Goal: Information Seeking & Learning: Learn about a topic

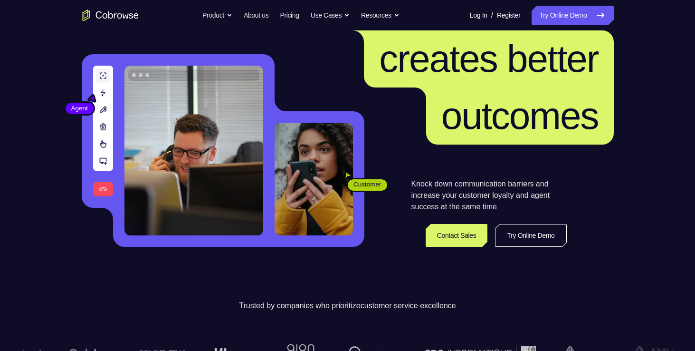
scroll to position [78, 0]
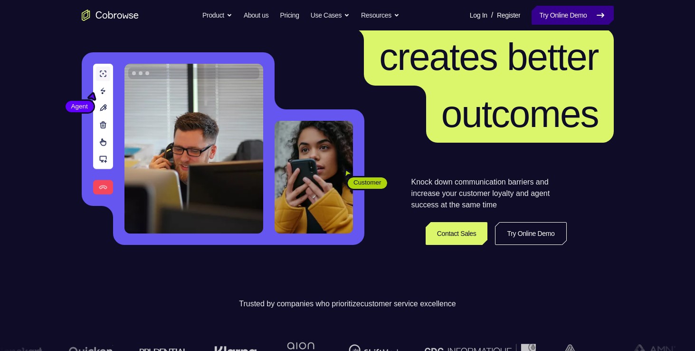
click at [602, 10] on icon at bounding box center [600, 15] width 11 height 11
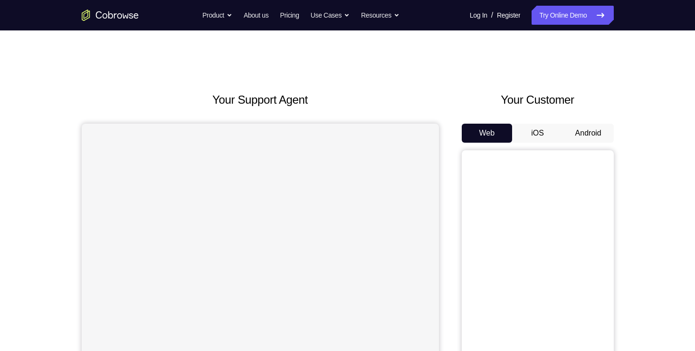
click at [577, 132] on button "Android" at bounding box center [588, 133] width 51 height 19
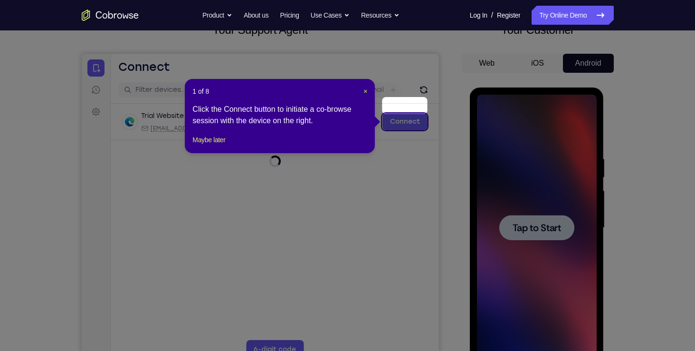
scroll to position [88, 0]
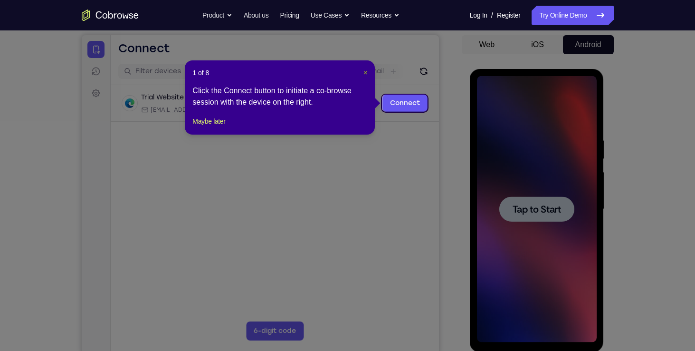
click at [364, 71] on span "×" at bounding box center [365, 73] width 4 height 8
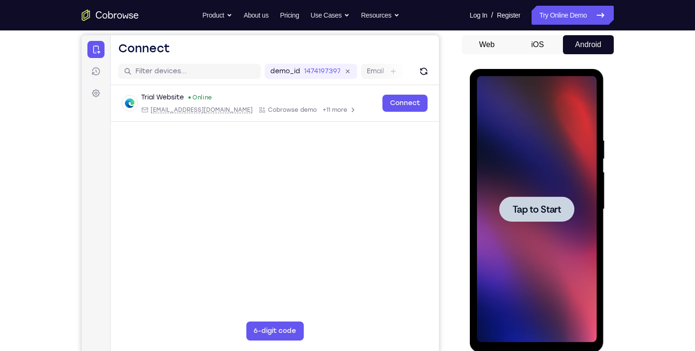
click at [549, 210] on span "Tap to Start" at bounding box center [537, 209] width 48 height 10
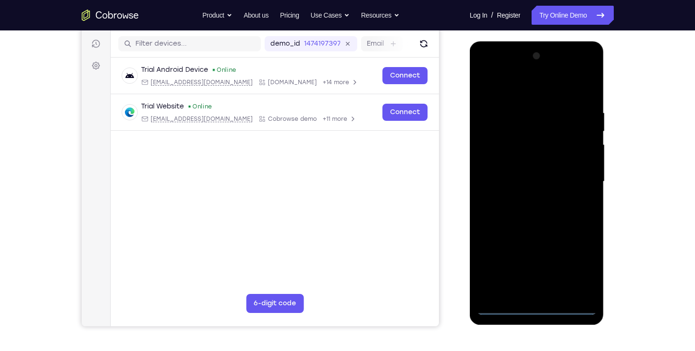
scroll to position [116, 0]
click at [540, 305] on div at bounding box center [537, 181] width 120 height 266
click at [576, 274] on div at bounding box center [537, 181] width 120 height 266
click at [557, 81] on div at bounding box center [537, 181] width 120 height 266
click at [527, 124] on div at bounding box center [537, 181] width 120 height 266
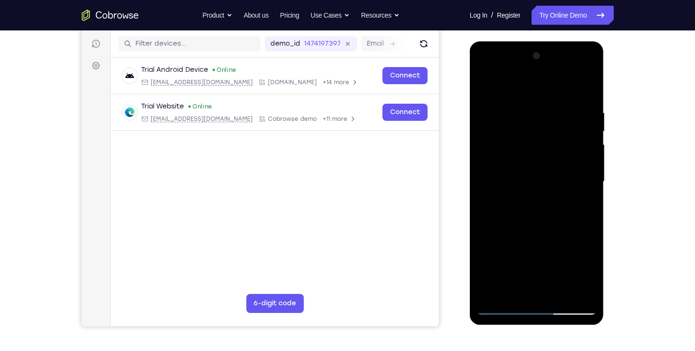
click at [492, 143] on div at bounding box center [537, 181] width 120 height 266
click at [546, 191] on div at bounding box center [537, 181] width 120 height 266
click at [517, 147] on div at bounding box center [537, 181] width 120 height 266
click at [565, 166] on div at bounding box center [537, 181] width 120 height 266
click at [523, 152] on div at bounding box center [537, 181] width 120 height 266
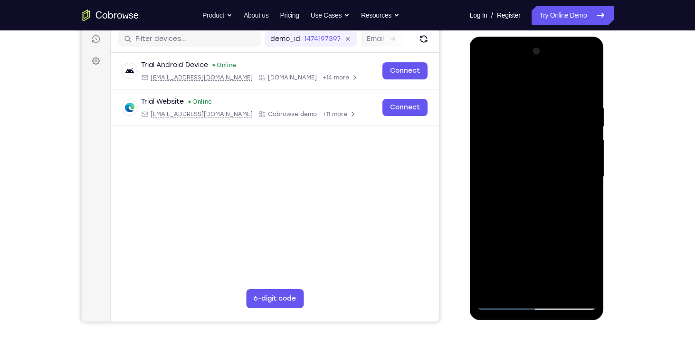
scroll to position [120, 0]
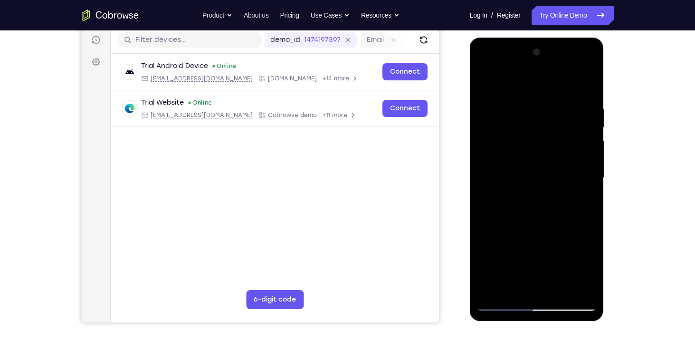
drag, startPoint x: 517, startPoint y: 161, endPoint x: 517, endPoint y: 92, distance: 68.4
click at [517, 92] on div at bounding box center [537, 178] width 120 height 266
click at [519, 158] on div at bounding box center [537, 178] width 120 height 266
click at [544, 129] on div at bounding box center [537, 178] width 120 height 266
click at [504, 97] on div at bounding box center [537, 178] width 120 height 266
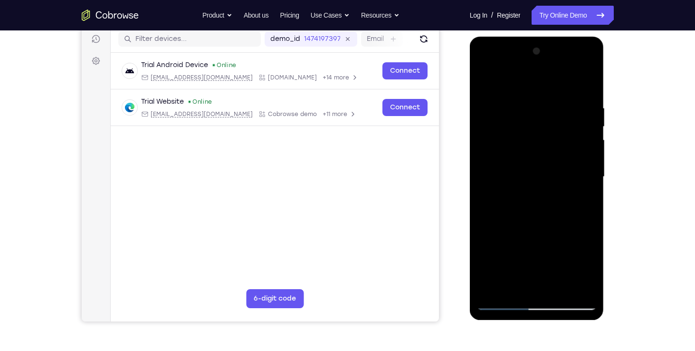
scroll to position [124, 0]
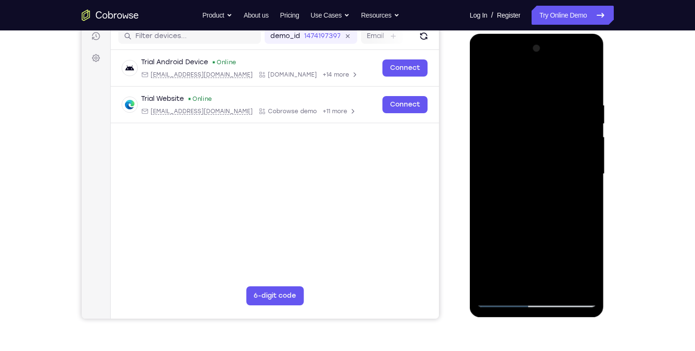
drag, startPoint x: 538, startPoint y: 152, endPoint x: 550, endPoint y: 229, distance: 77.9
click at [550, 229] on div at bounding box center [537, 174] width 120 height 266
drag, startPoint x: 538, startPoint y: 145, endPoint x: 543, endPoint y: 232, distance: 86.6
click at [543, 232] on div at bounding box center [537, 174] width 120 height 266
drag, startPoint x: 534, startPoint y: 140, endPoint x: 531, endPoint y: 199, distance: 59.0
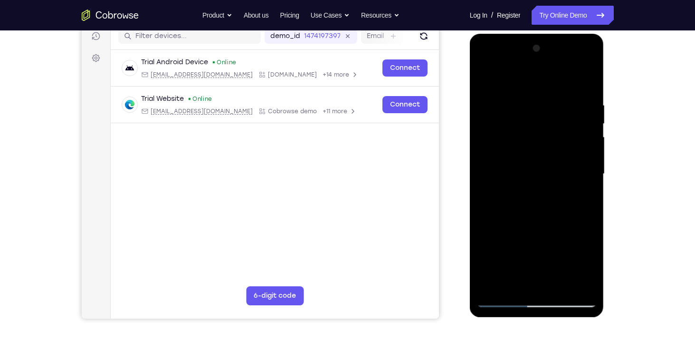
click at [531, 199] on div at bounding box center [537, 174] width 120 height 266
drag, startPoint x: 541, startPoint y: 130, endPoint x: 546, endPoint y: 190, distance: 60.1
click at [546, 190] on div at bounding box center [537, 174] width 120 height 266
click at [540, 142] on div at bounding box center [537, 174] width 120 height 266
click at [506, 125] on div at bounding box center [537, 174] width 120 height 266
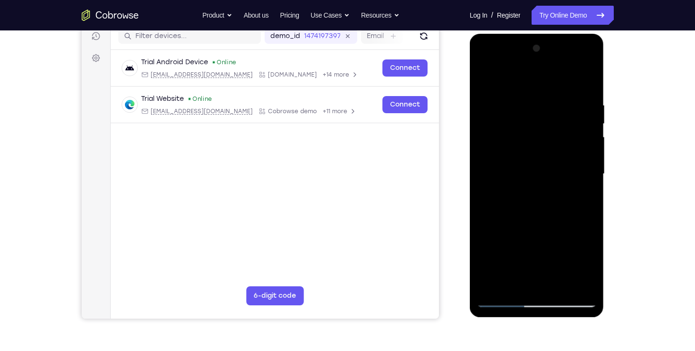
click at [506, 125] on div at bounding box center [537, 174] width 120 height 266
click at [565, 126] on div at bounding box center [537, 174] width 120 height 266
click at [527, 162] on div at bounding box center [537, 174] width 120 height 266
click at [561, 220] on div at bounding box center [537, 174] width 120 height 266
click at [553, 275] on div at bounding box center [537, 174] width 120 height 266
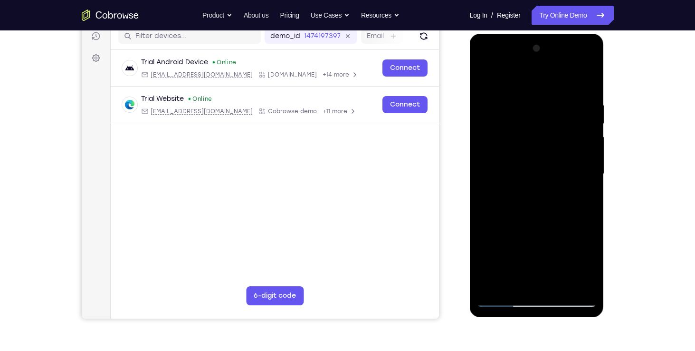
click at [535, 181] on div at bounding box center [537, 174] width 120 height 266
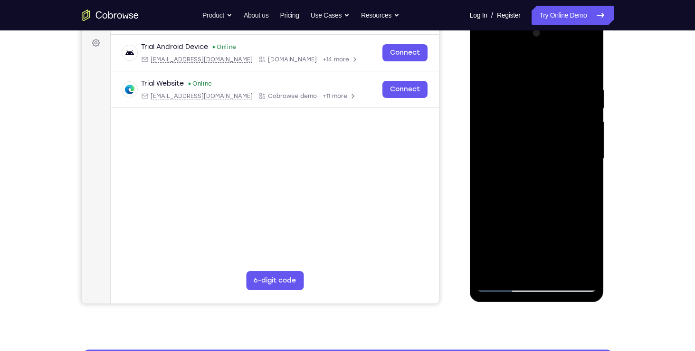
scroll to position [139, 0]
click at [506, 107] on div at bounding box center [537, 159] width 120 height 266
click at [540, 177] on div at bounding box center [537, 159] width 120 height 266
click at [541, 166] on div at bounding box center [537, 159] width 120 height 266
click at [534, 179] on div at bounding box center [537, 159] width 120 height 266
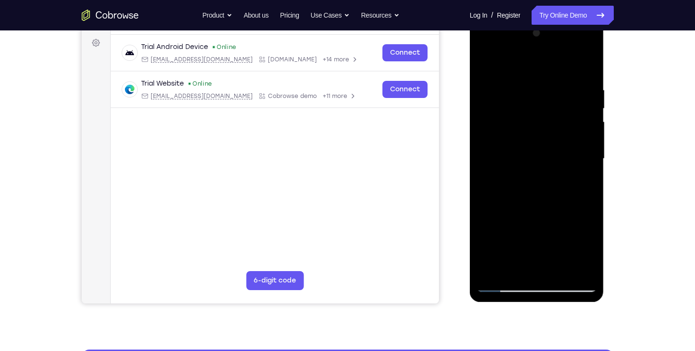
click at [540, 216] on div at bounding box center [537, 159] width 120 height 266
click at [578, 63] on div at bounding box center [537, 159] width 120 height 266
click at [535, 183] on div at bounding box center [537, 159] width 120 height 266
click at [534, 203] on div at bounding box center [537, 159] width 120 height 266
click at [539, 164] on div at bounding box center [537, 159] width 120 height 266
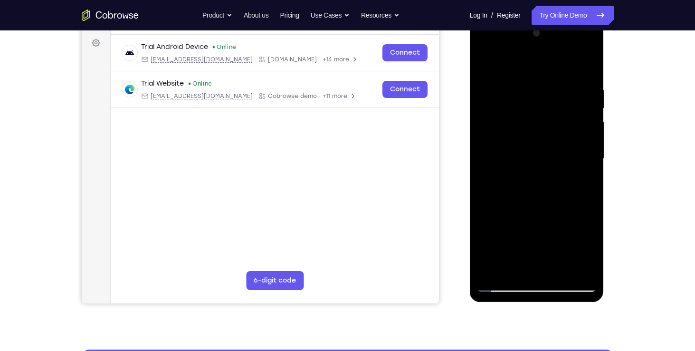
click at [537, 204] on div at bounding box center [537, 159] width 120 height 266
click at [537, 182] on div at bounding box center [537, 159] width 120 height 266
click at [544, 136] on div at bounding box center [537, 159] width 120 height 266
click at [547, 162] on div at bounding box center [537, 159] width 120 height 266
click at [542, 140] on div at bounding box center [537, 159] width 120 height 266
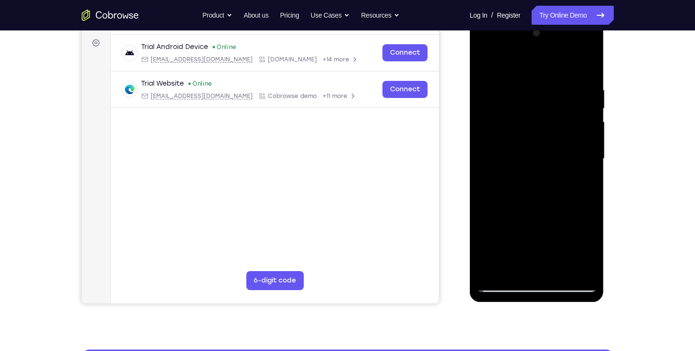
click at [526, 123] on div at bounding box center [537, 159] width 120 height 266
click at [537, 201] on div at bounding box center [537, 159] width 120 height 266
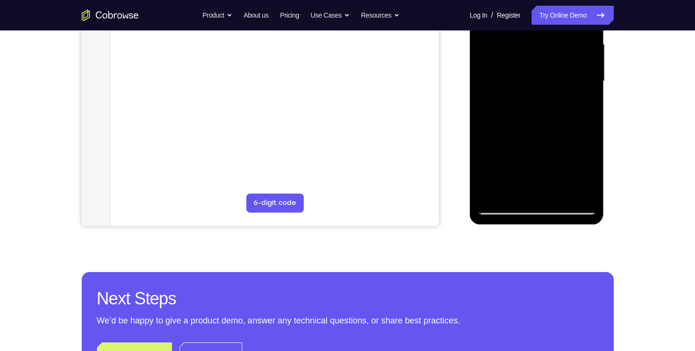
scroll to position [217, 0]
click at [582, 187] on div at bounding box center [537, 81] width 120 height 266
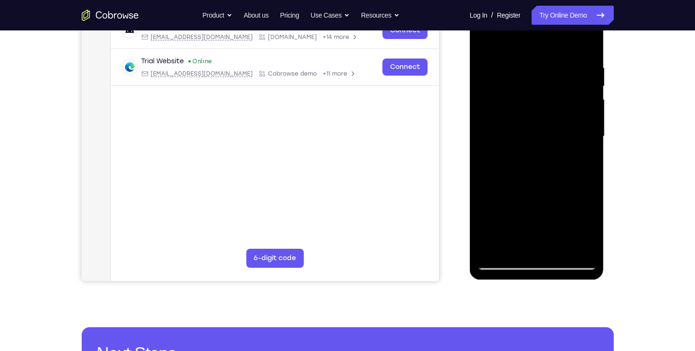
scroll to position [148, 0]
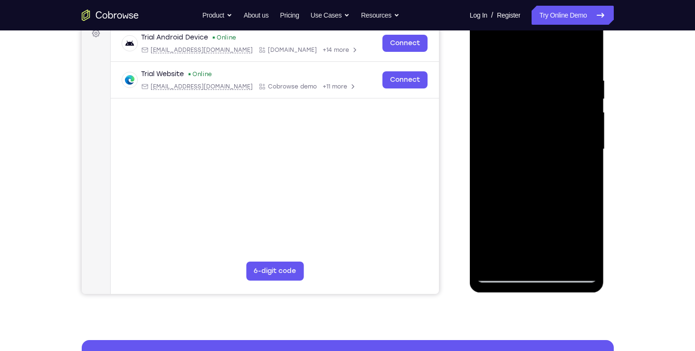
click at [587, 256] on div at bounding box center [537, 149] width 120 height 266
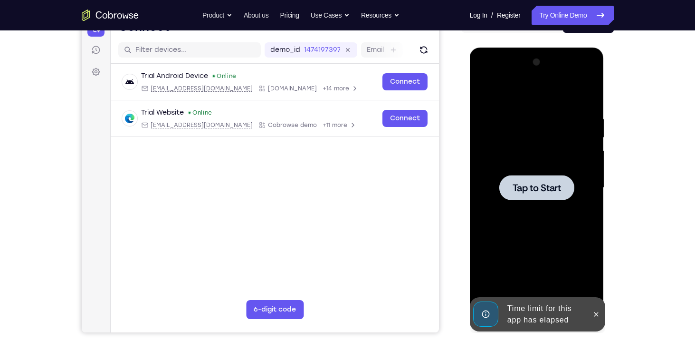
scroll to position [110, 0]
click at [546, 180] on div at bounding box center [536, 186] width 75 height 25
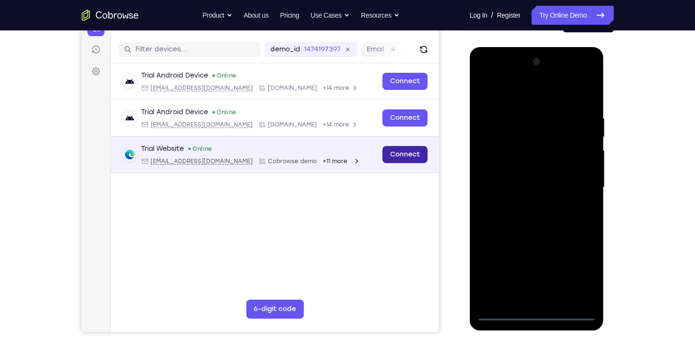
click at [404, 151] on link "Connect" at bounding box center [404, 154] width 45 height 17
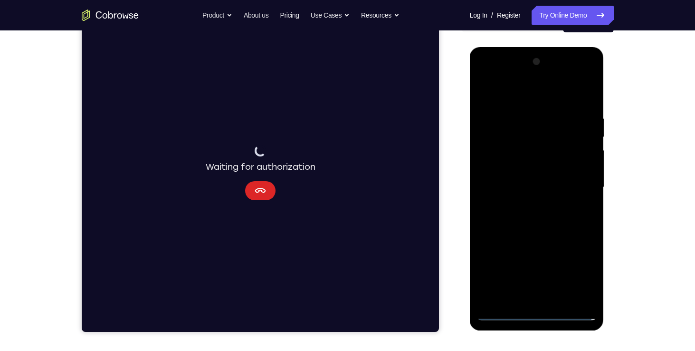
click at [267, 193] on button "Cancel" at bounding box center [260, 190] width 30 height 19
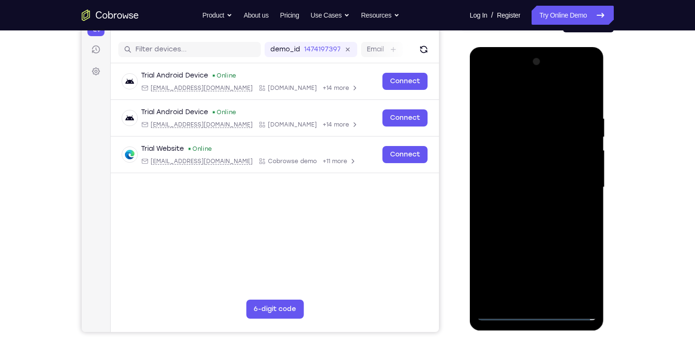
click at [538, 309] on div at bounding box center [537, 187] width 120 height 266
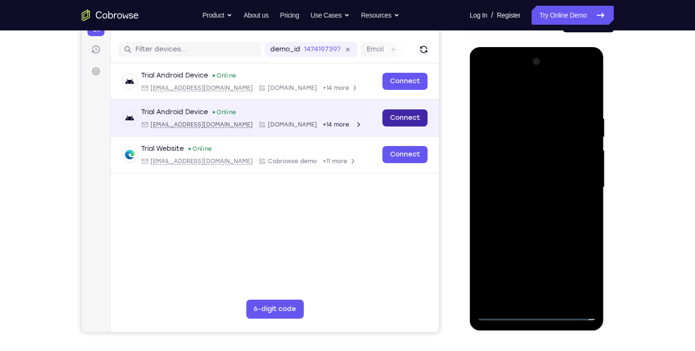
click at [413, 119] on link "Connect" at bounding box center [404, 117] width 45 height 17
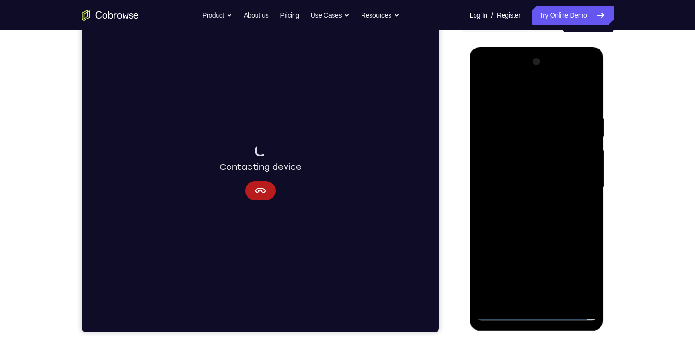
click at [538, 309] on div at bounding box center [537, 187] width 120 height 266
click at [538, 312] on div at bounding box center [537, 187] width 120 height 266
click at [576, 273] on div at bounding box center [537, 187] width 120 height 266
click at [260, 187] on icon "Cancel" at bounding box center [259, 182] width 11 height 11
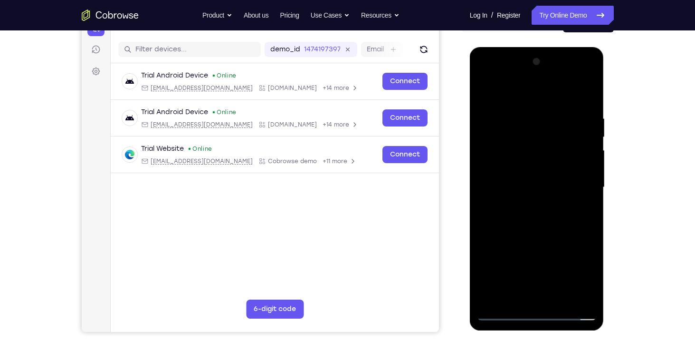
click at [486, 73] on div at bounding box center [537, 187] width 120 height 266
click at [524, 136] on div at bounding box center [537, 187] width 120 height 266
click at [573, 136] on div at bounding box center [537, 187] width 120 height 266
drag, startPoint x: 576, startPoint y: 129, endPoint x: 574, endPoint y: 174, distance: 44.7
click at [574, 174] on div at bounding box center [537, 187] width 120 height 266
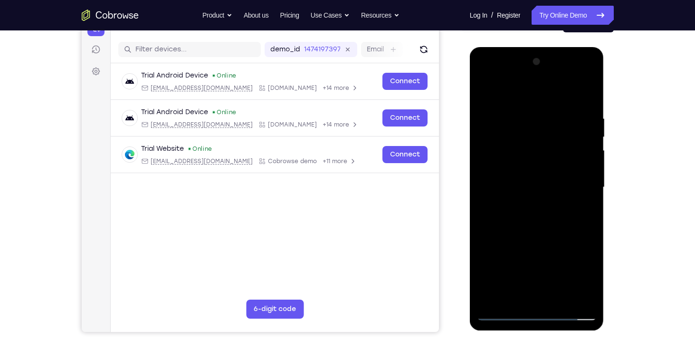
click at [576, 181] on div at bounding box center [537, 187] width 120 height 266
click at [542, 190] on div at bounding box center [537, 187] width 120 height 266
click at [532, 75] on div at bounding box center [537, 187] width 120 height 266
click at [482, 148] on div at bounding box center [537, 187] width 120 height 266
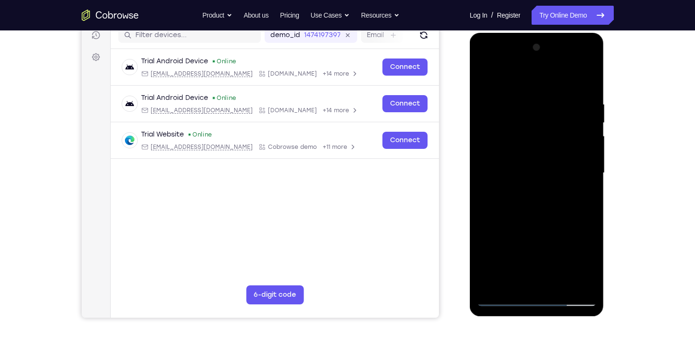
scroll to position [125, 0]
click at [545, 143] on div at bounding box center [537, 172] width 120 height 266
click at [529, 143] on div at bounding box center [537, 172] width 120 height 266
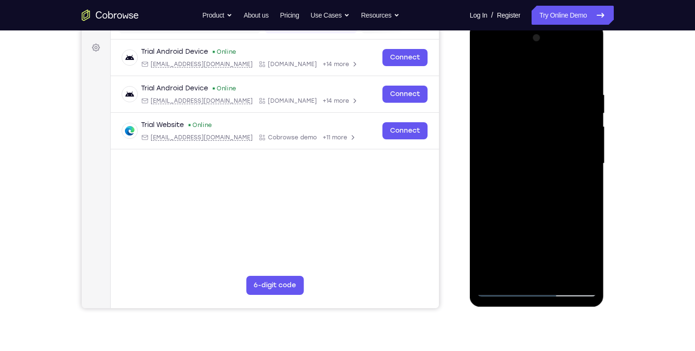
scroll to position [134, 0]
click at [500, 171] on div at bounding box center [537, 163] width 120 height 266
click at [523, 174] on div at bounding box center [537, 163] width 120 height 266
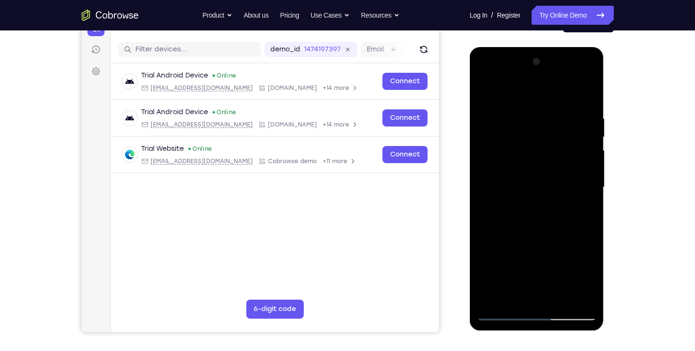
scroll to position [109, 0]
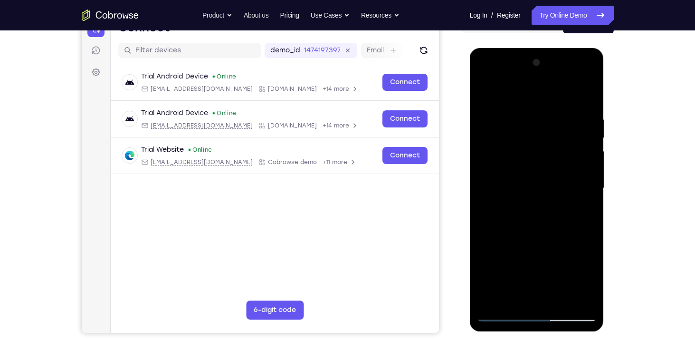
click at [534, 175] on div at bounding box center [537, 188] width 120 height 266
click at [486, 79] on div at bounding box center [537, 188] width 120 height 266
click at [526, 135] on div at bounding box center [537, 188] width 120 height 266
click at [457, 111] on div "Your Support Agent Your Customer Web iOS Android" at bounding box center [348, 157] width 532 height 351
click at [508, 78] on div at bounding box center [537, 188] width 120 height 266
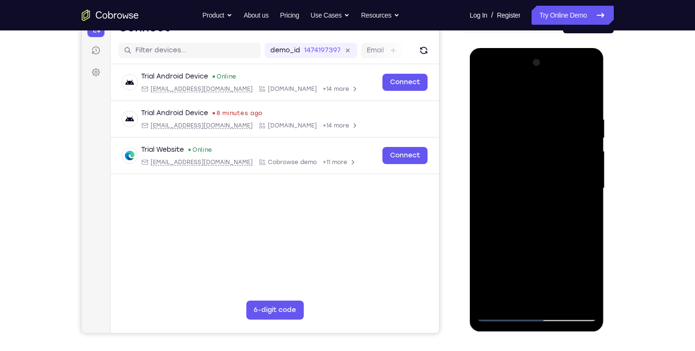
click at [485, 76] on div at bounding box center [537, 188] width 120 height 266
click at [503, 313] on div at bounding box center [537, 188] width 120 height 266
click at [500, 313] on div at bounding box center [537, 188] width 120 height 266
click at [575, 185] on div at bounding box center [537, 188] width 120 height 266
click at [542, 190] on div at bounding box center [537, 188] width 120 height 266
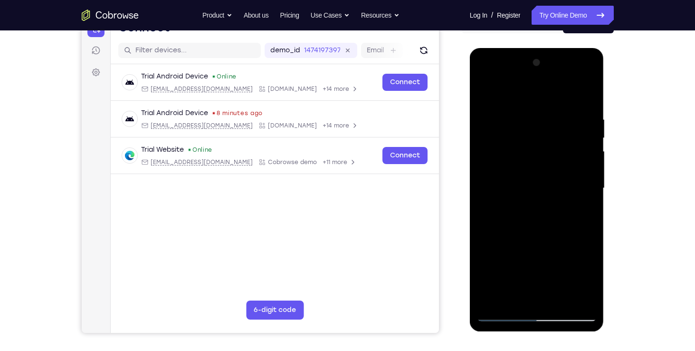
click at [542, 190] on div at bounding box center [537, 188] width 120 height 266
click at [523, 207] on div at bounding box center [537, 188] width 120 height 266
click at [526, 177] on div at bounding box center [537, 188] width 120 height 266
click at [515, 162] on div at bounding box center [537, 188] width 120 height 266
click at [540, 188] on div at bounding box center [537, 188] width 120 height 266
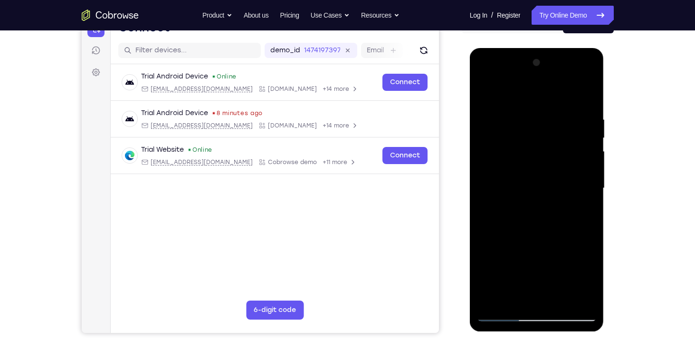
click at [507, 224] on div at bounding box center [537, 188] width 120 height 266
click at [535, 219] on div at bounding box center [537, 188] width 120 height 266
click at [551, 217] on div at bounding box center [537, 188] width 120 height 266
click at [544, 201] on div at bounding box center [537, 188] width 120 height 266
click at [545, 189] on div at bounding box center [537, 188] width 120 height 266
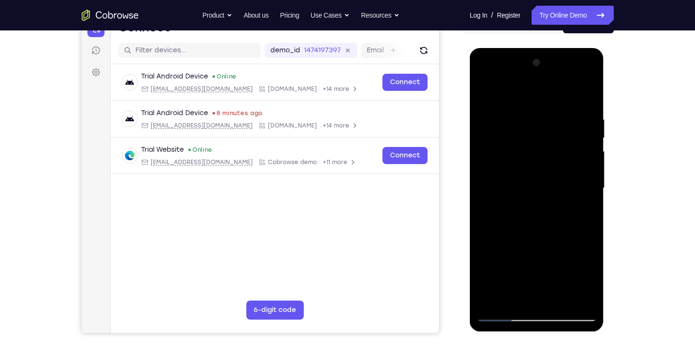
click at [535, 212] on div at bounding box center [537, 188] width 120 height 266
click at [535, 194] on div at bounding box center [537, 188] width 120 height 266
click at [539, 190] on div at bounding box center [537, 188] width 120 height 266
click at [515, 217] on div at bounding box center [537, 188] width 120 height 266
click at [525, 207] on div at bounding box center [537, 188] width 120 height 266
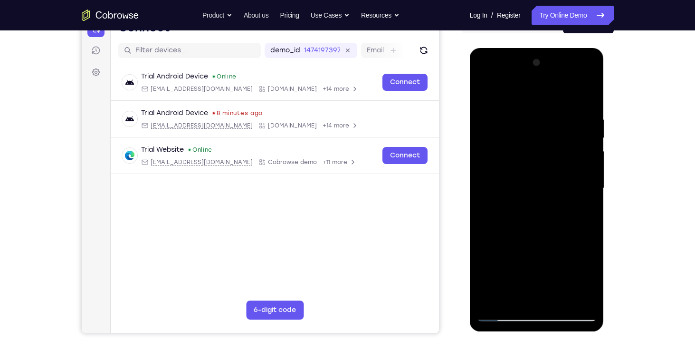
click at [538, 184] on div at bounding box center [537, 188] width 120 height 266
click at [538, 215] on div at bounding box center [537, 188] width 120 height 266
click at [530, 205] on div at bounding box center [537, 188] width 120 height 266
click at [547, 190] on div at bounding box center [537, 188] width 120 height 266
click at [534, 212] on div at bounding box center [537, 188] width 120 height 266
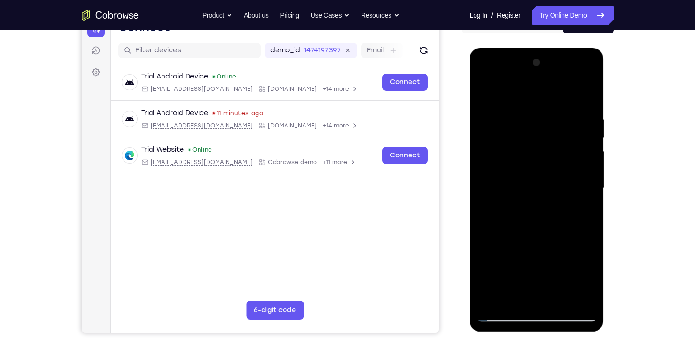
click at [484, 81] on div at bounding box center [537, 188] width 120 height 266
